Goal: Navigation & Orientation: Find specific page/section

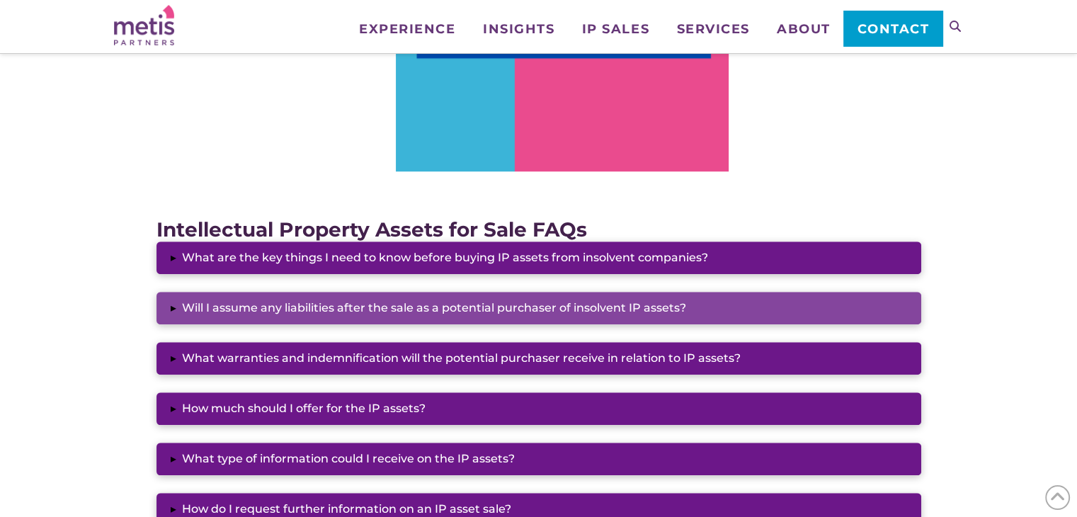
scroll to position [953, 0]
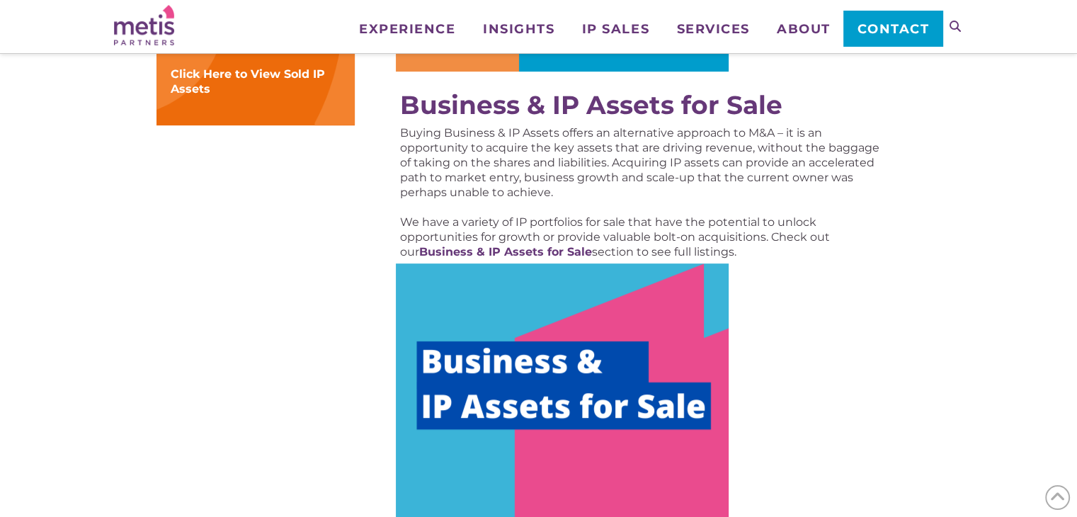
scroll to position [659, 0]
